Goal: Navigation & Orientation: Find specific page/section

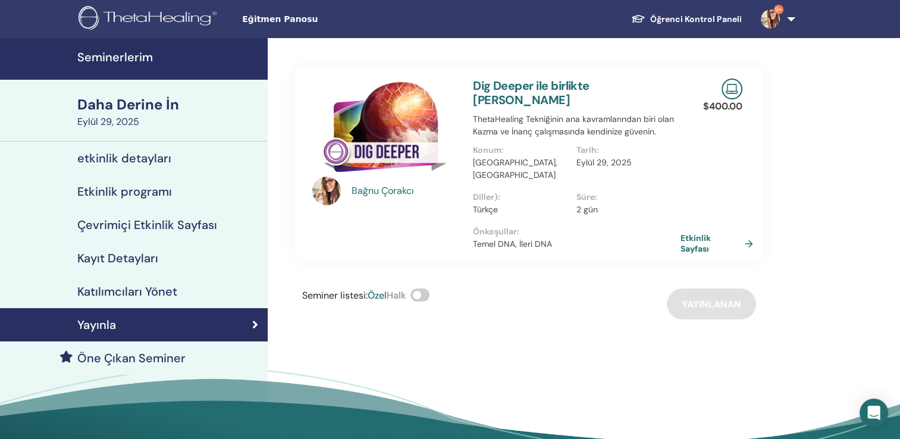
click at [118, 58] on h4 "Seminerlerim" at bounding box center [168, 57] width 183 height 14
